Goal: Find contact information: Find contact information

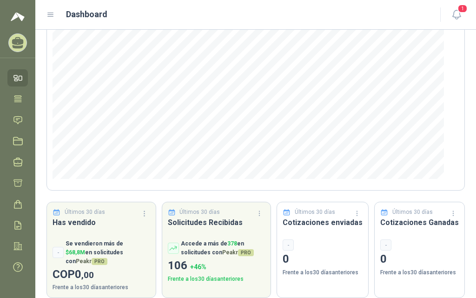
scroll to position [121, 0]
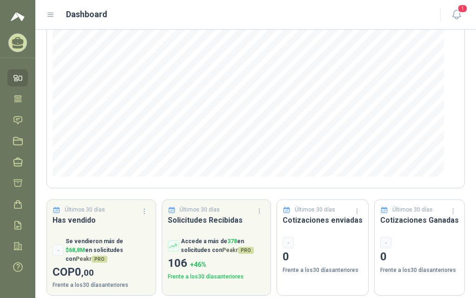
drag, startPoint x: 458, startPoint y: 129, endPoint x: 451, endPoint y: 34, distance: 95.1
click at [451, 34] on section "Bienvenido de nuevo [PERSON_NAME] Últimos 30 días Nuevas solicitudes en mis cat…" at bounding box center [255, 108] width 441 height 398
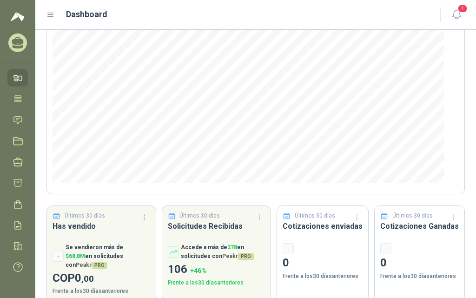
scroll to position [121, 0]
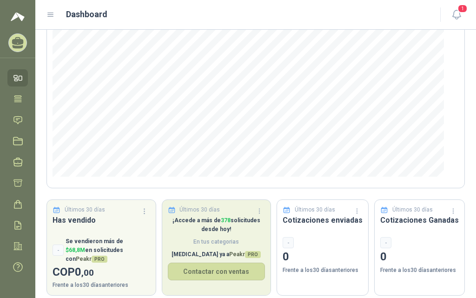
click at [221, 221] on span "378" at bounding box center [226, 220] width 10 height 7
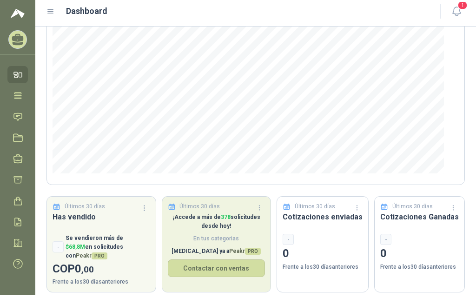
scroll to position [4, 0]
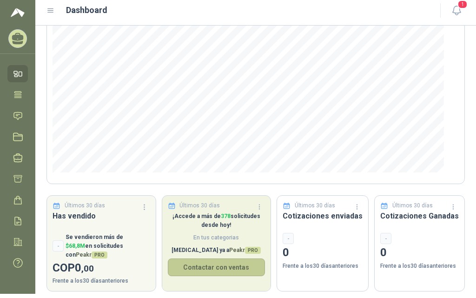
click at [204, 268] on button "Contactar con ventas" at bounding box center [217, 267] width 98 height 18
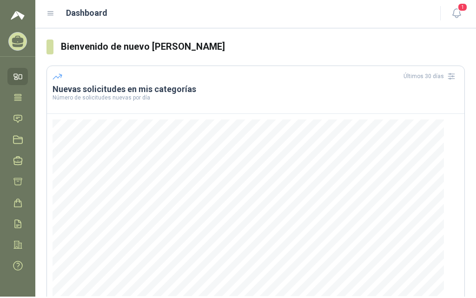
scroll to position [0, 0]
